Goal: Task Accomplishment & Management: Complete application form

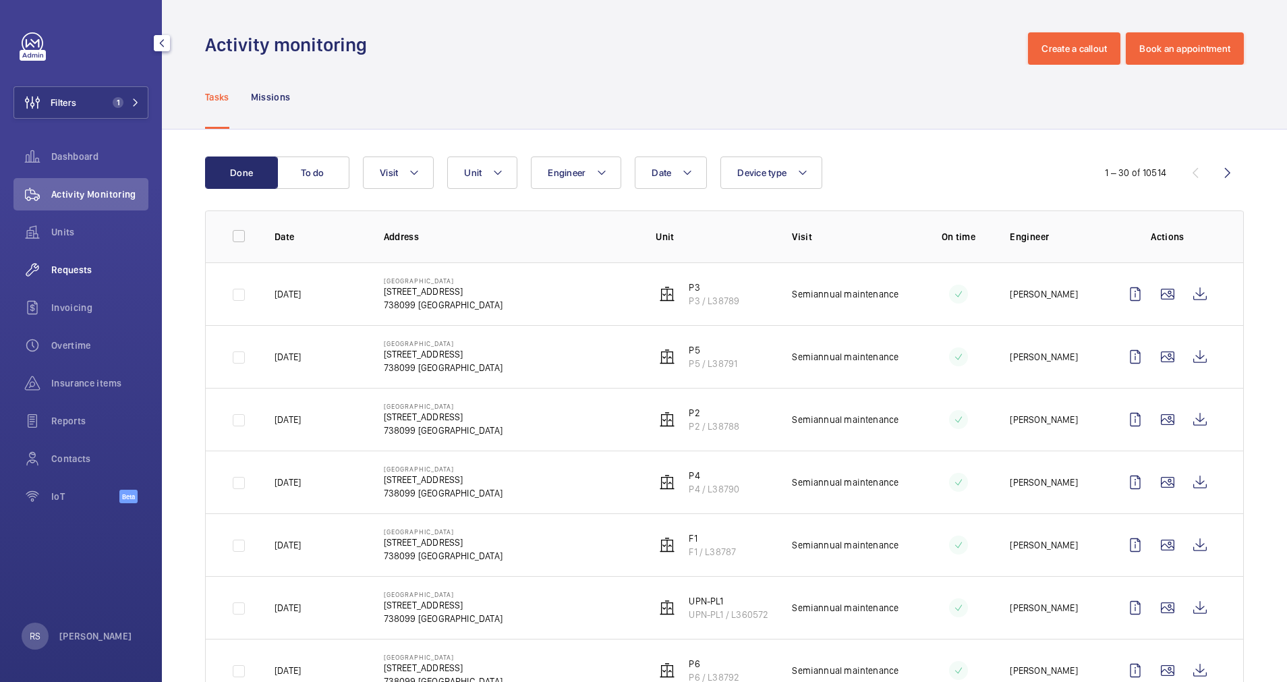
scroll to position [405, 0]
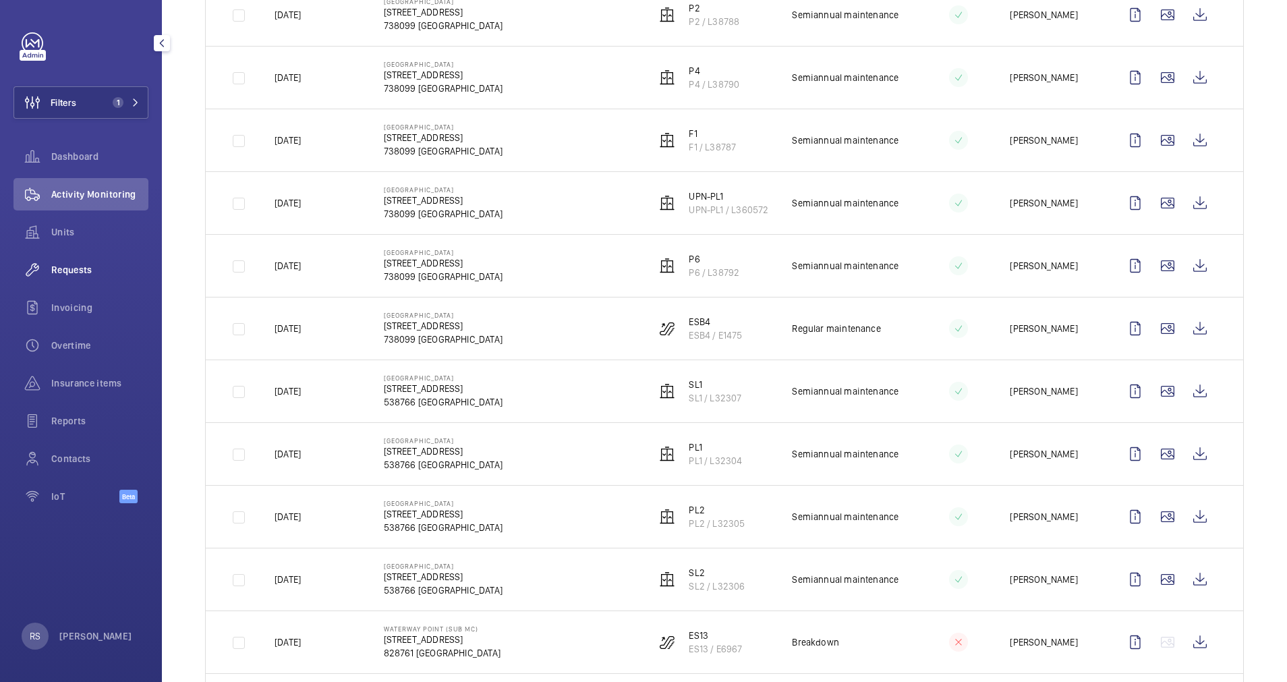
click at [79, 261] on div "Requests" at bounding box center [80, 270] width 135 height 32
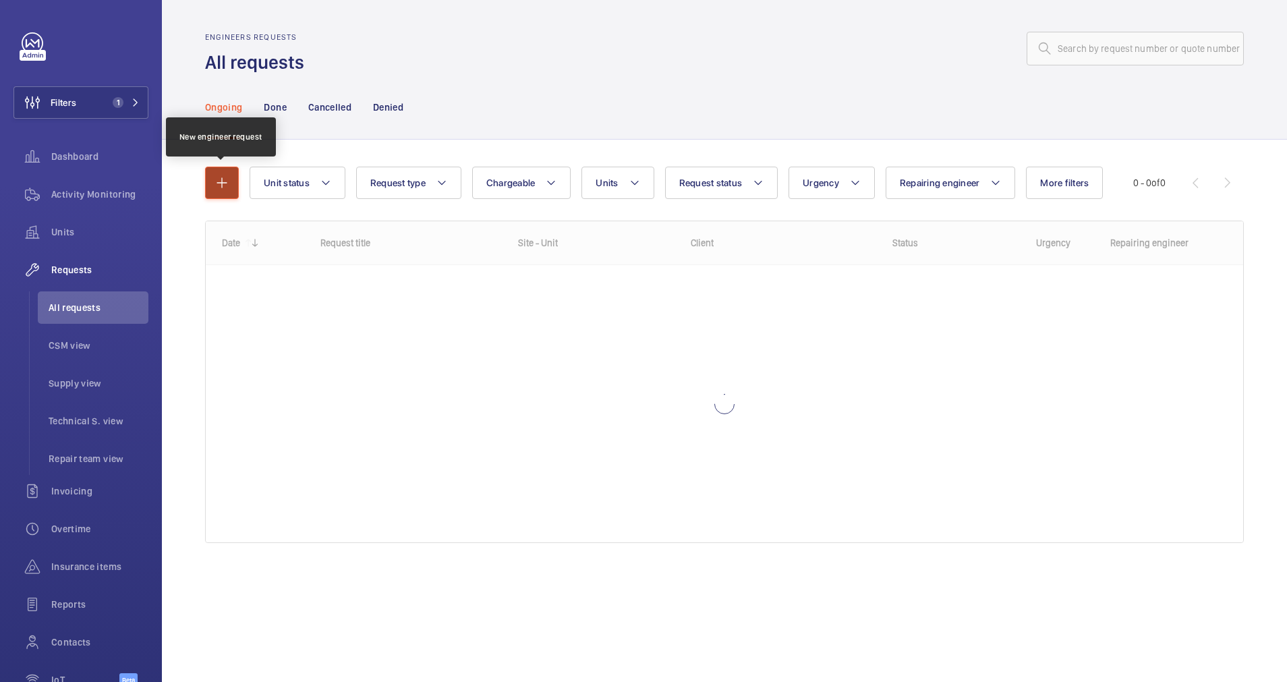
click at [209, 190] on button "button" at bounding box center [222, 183] width 34 height 32
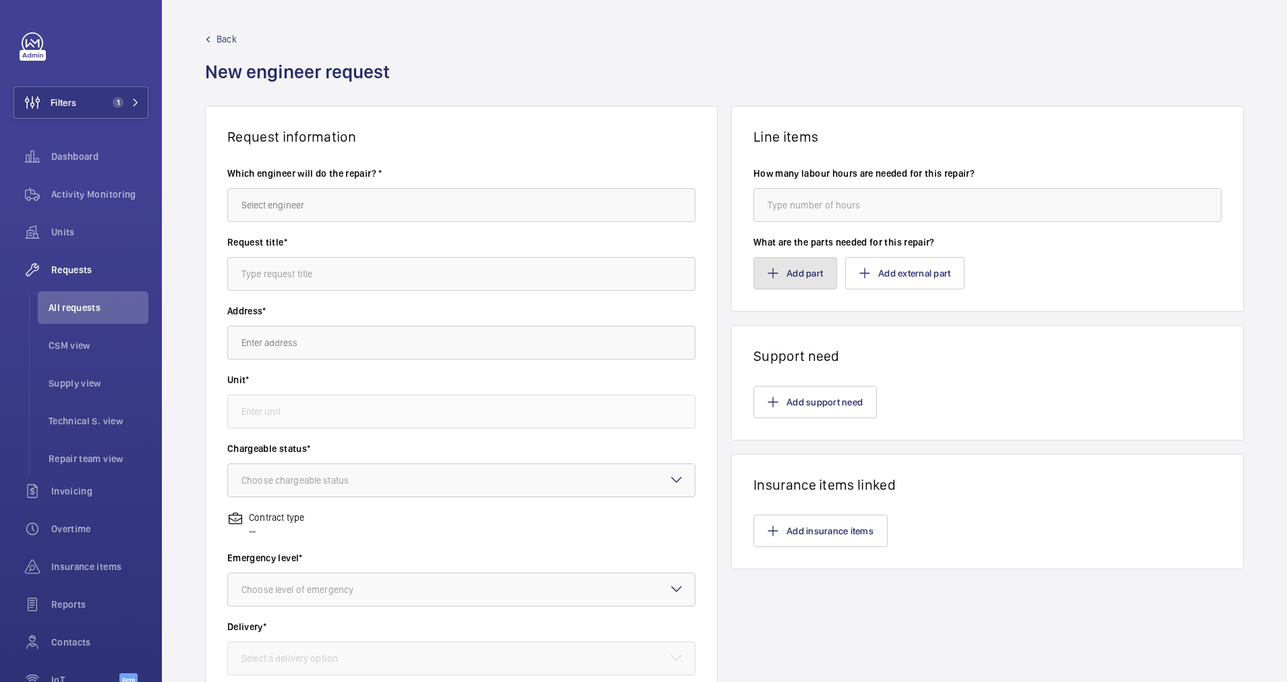
click at [779, 280] on button "Add part" at bounding box center [796, 273] width 84 height 32
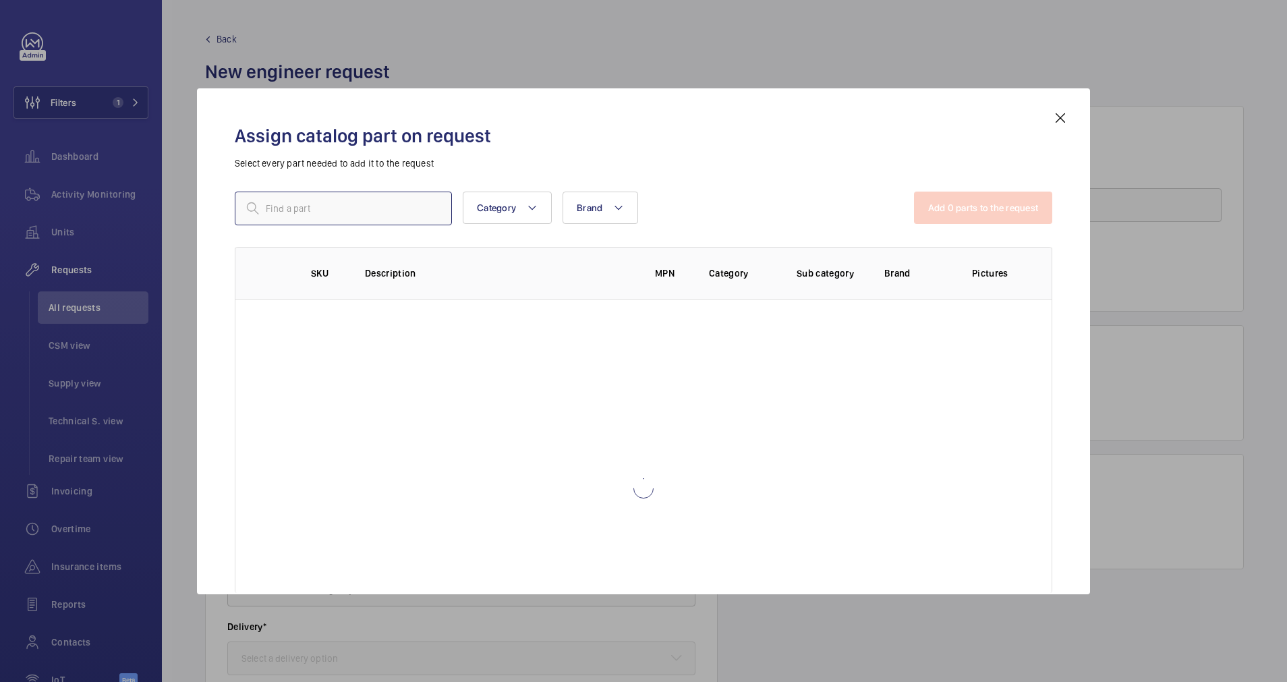
click at [328, 209] on input "text" at bounding box center [343, 209] width 217 height 34
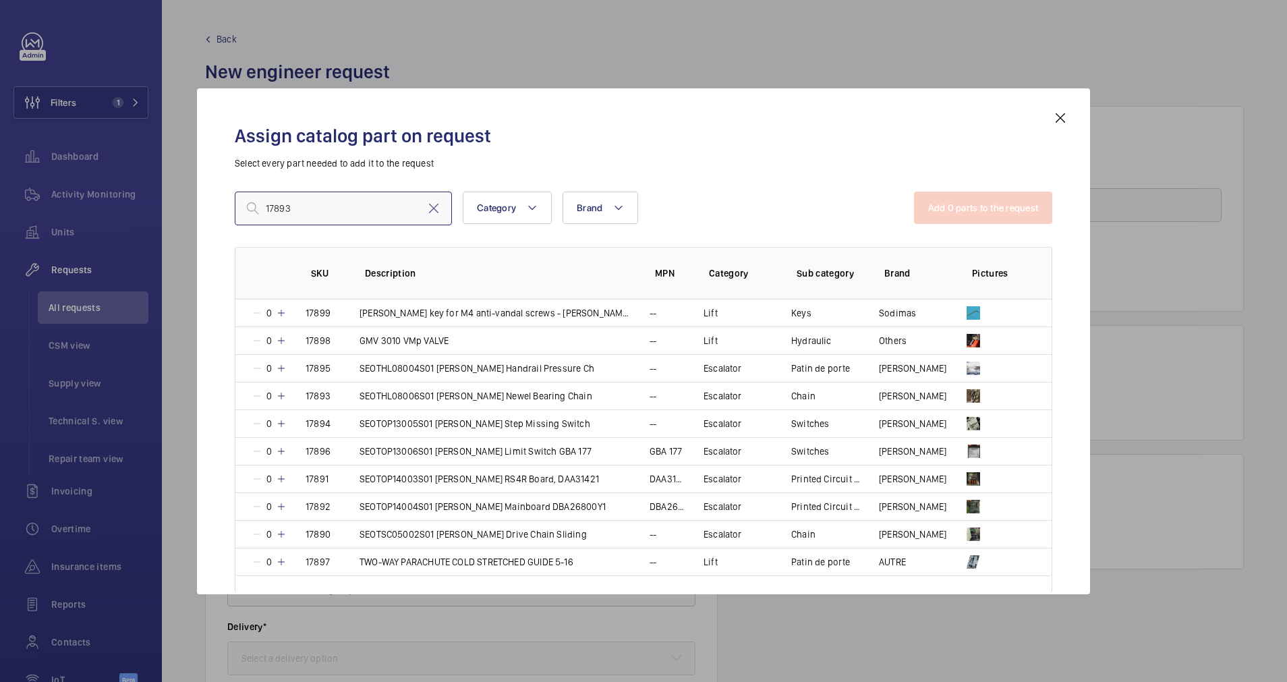
type input "17893"
click at [1060, 121] on mat-icon at bounding box center [1061, 118] width 16 height 16
